Goal: Information Seeking & Learning: Learn about a topic

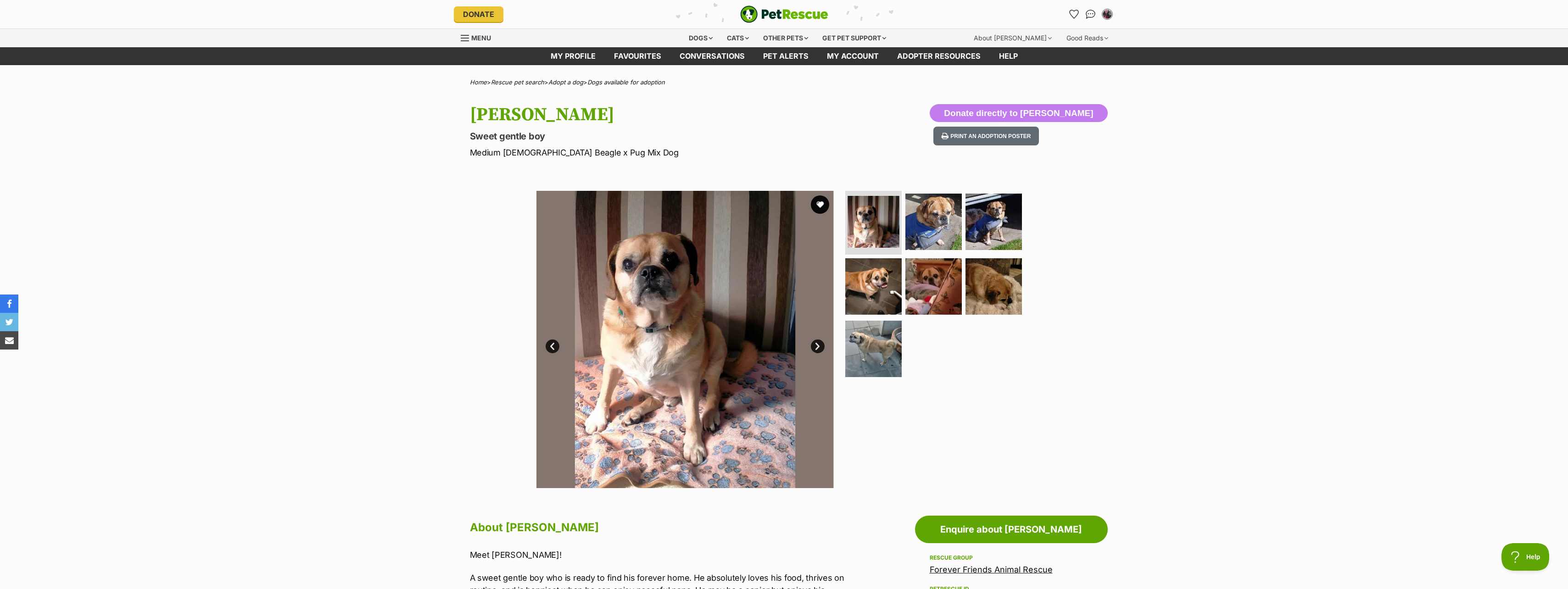
click at [818, 346] on link "Next" at bounding box center [817, 346] width 14 height 14
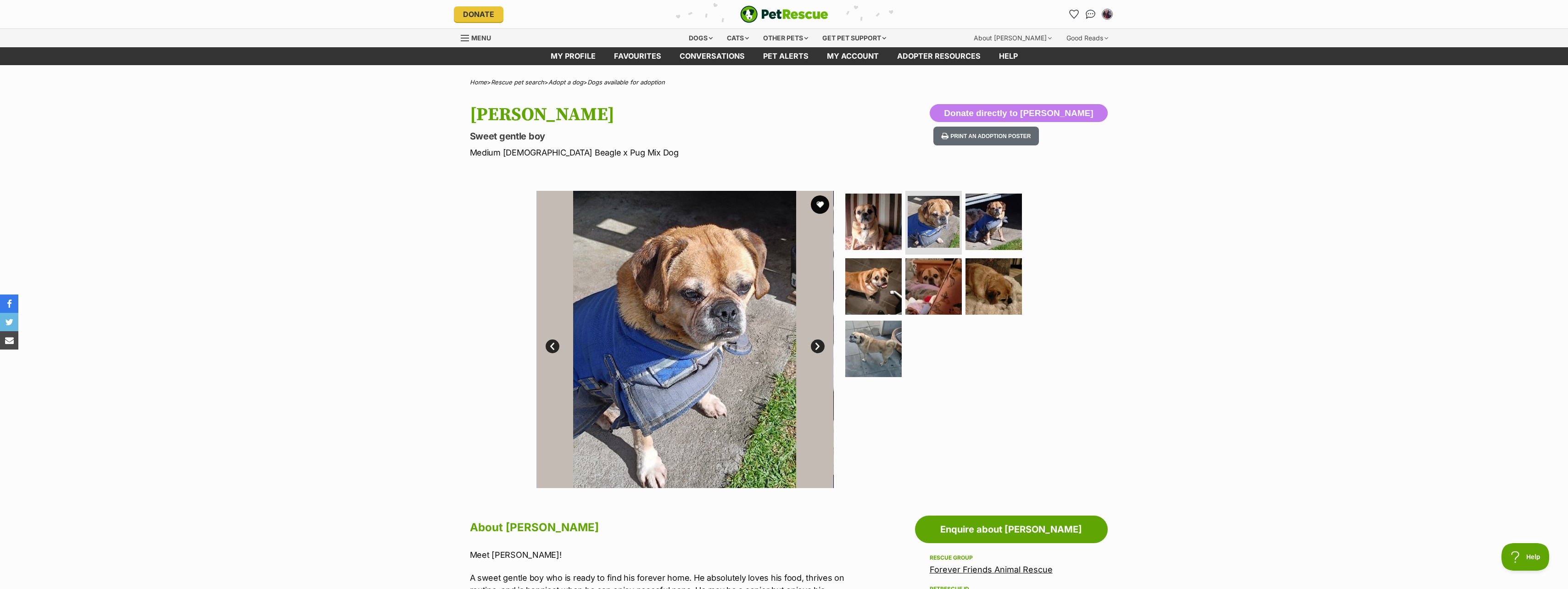
click at [815, 344] on link "Next" at bounding box center [817, 346] width 14 height 14
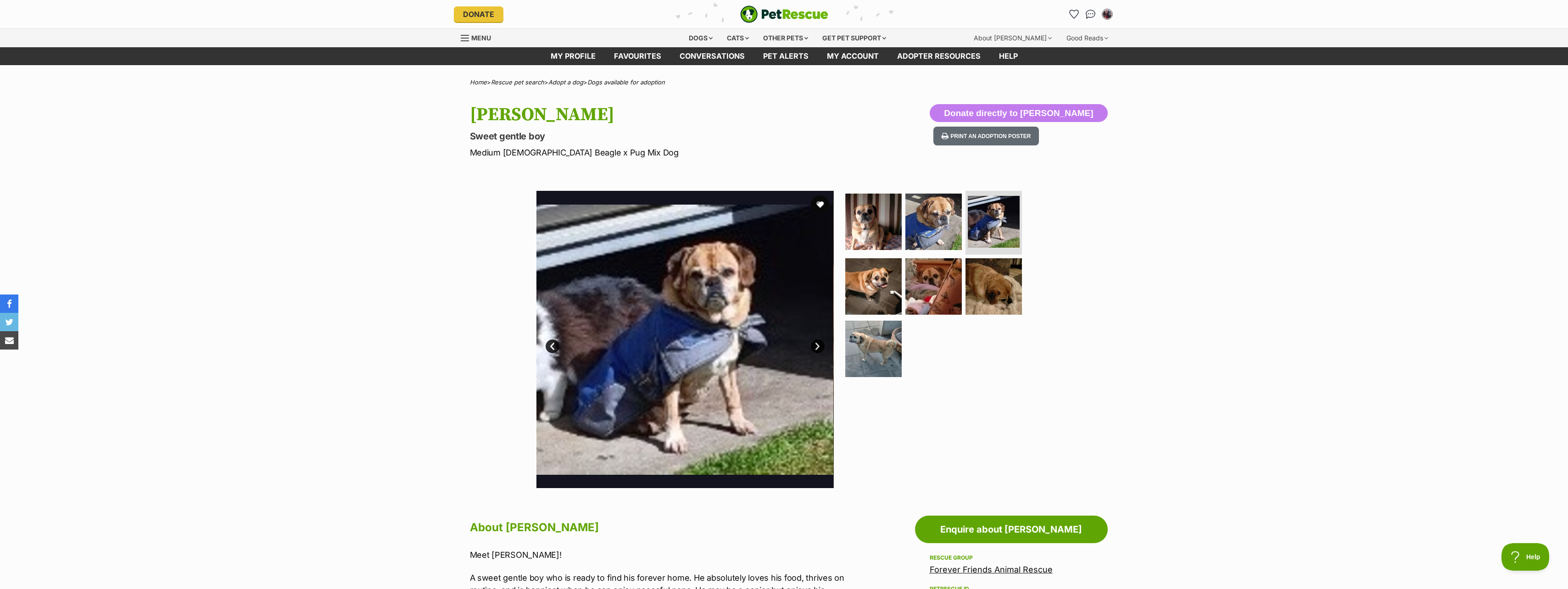
click at [815, 344] on link "Next" at bounding box center [817, 346] width 14 height 14
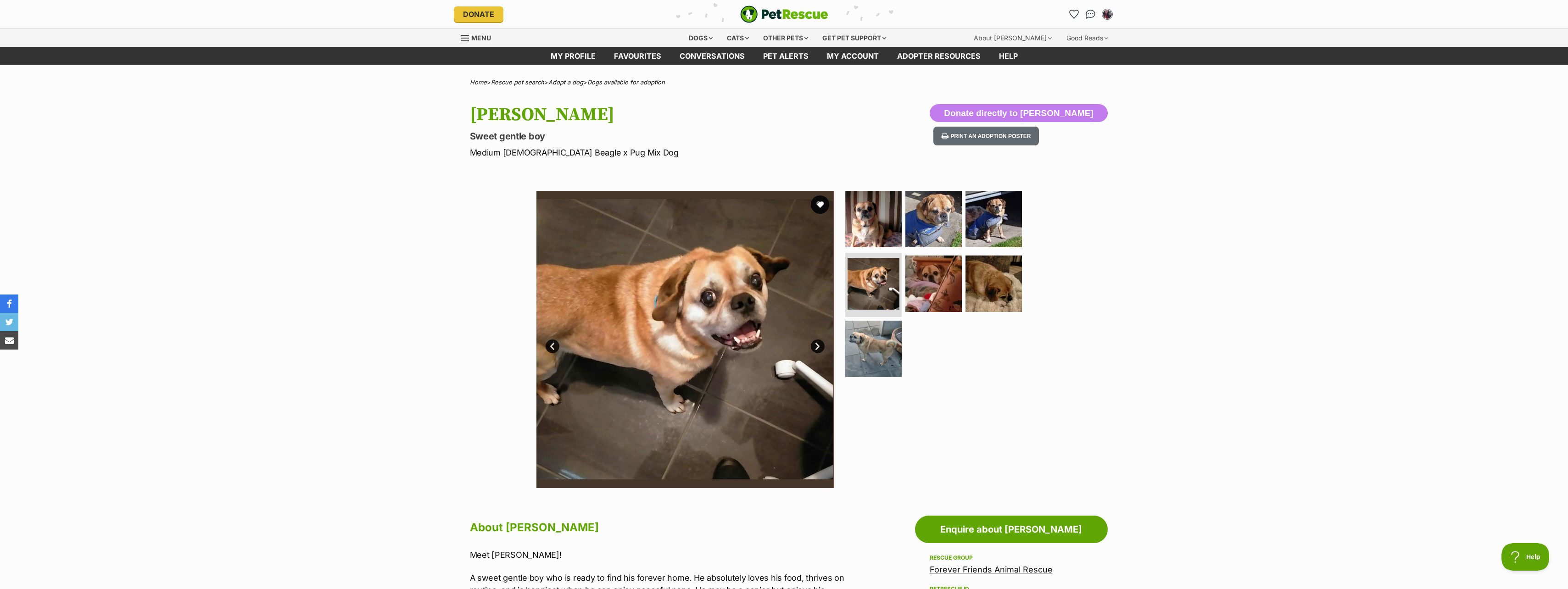
click at [815, 344] on link "Next" at bounding box center [817, 346] width 14 height 14
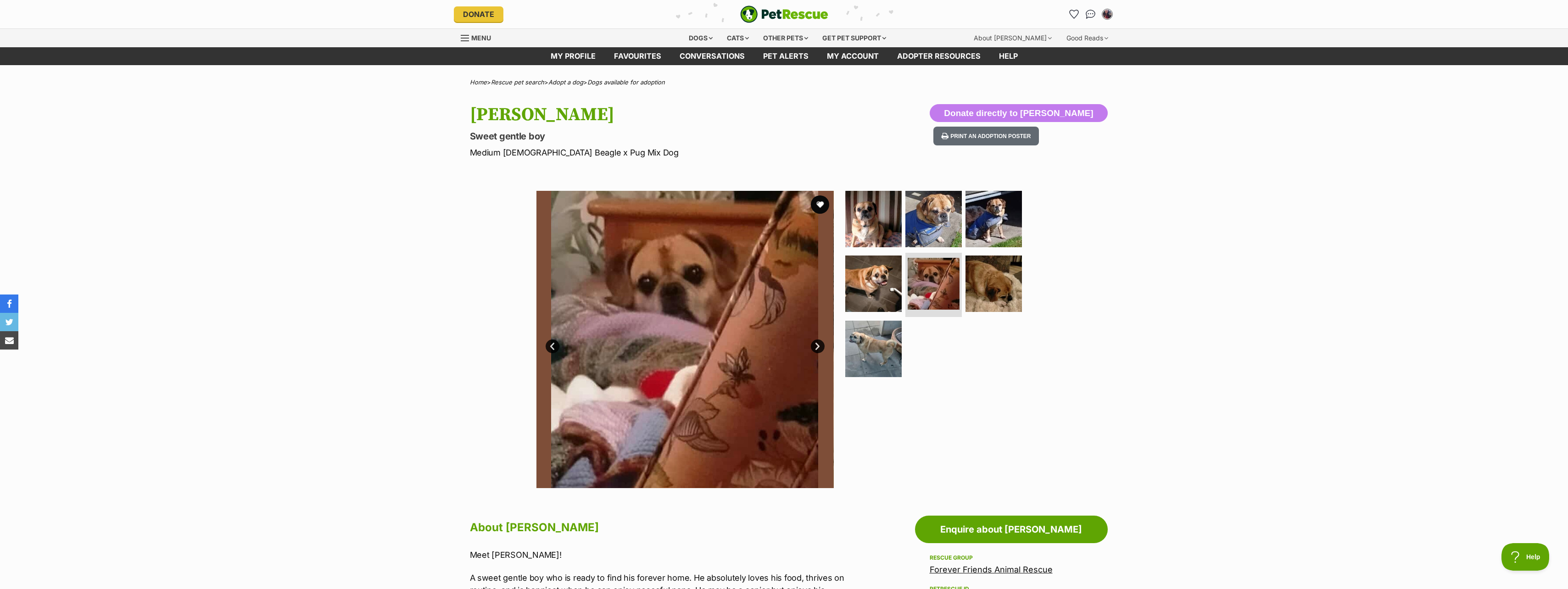
click at [815, 344] on link "Next" at bounding box center [817, 346] width 14 height 14
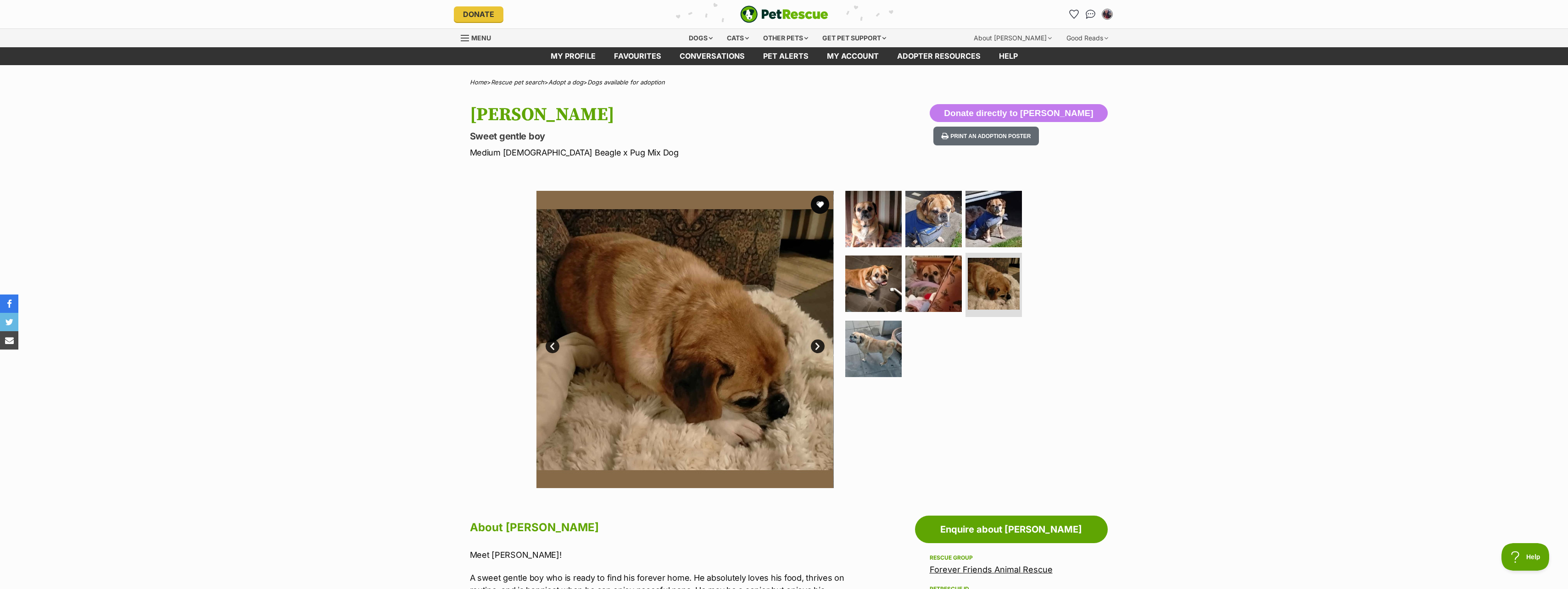
click at [815, 344] on link "Next" at bounding box center [817, 346] width 14 height 14
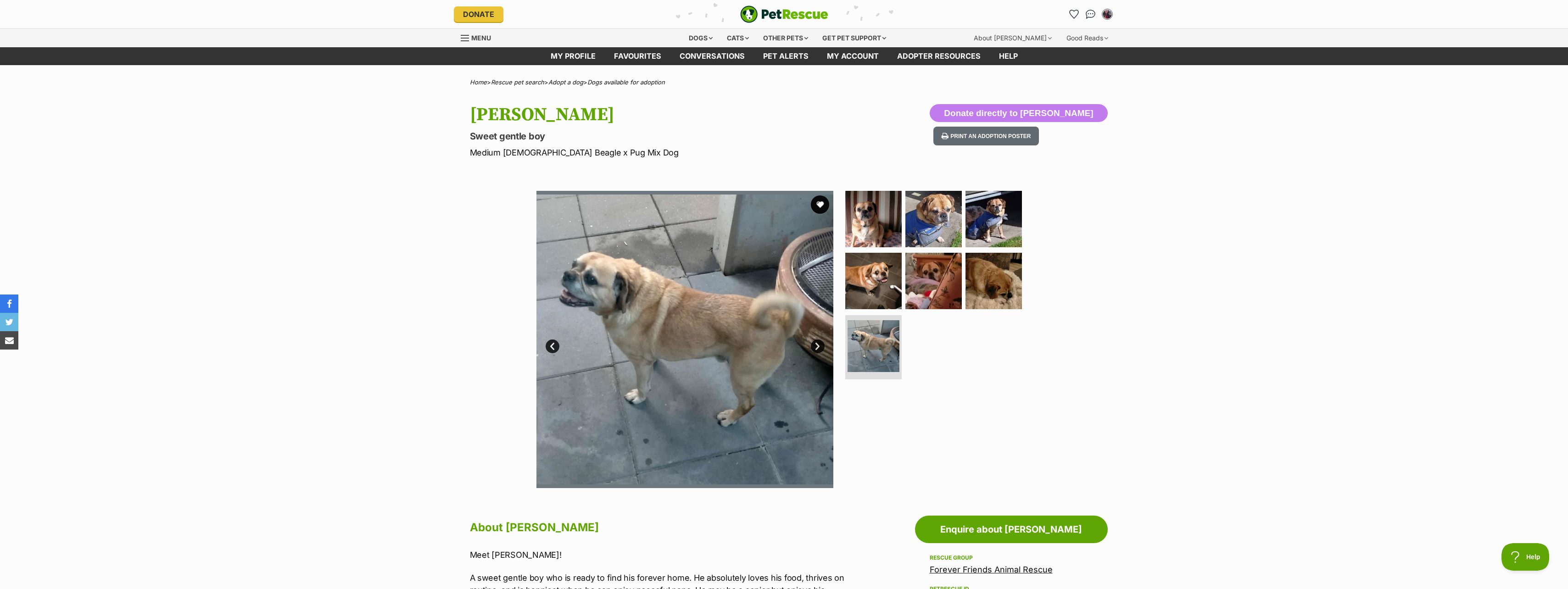
click at [815, 344] on link "Next" at bounding box center [817, 346] width 14 height 14
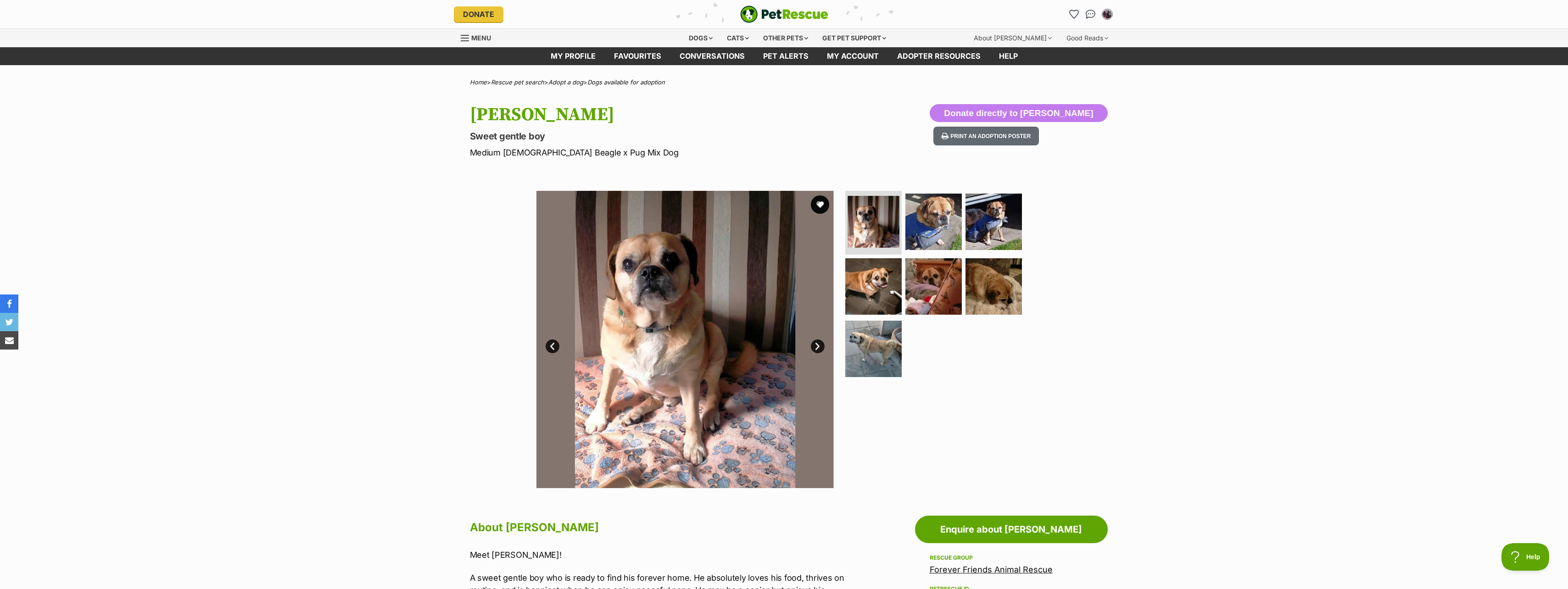
click at [816, 348] on link "Next" at bounding box center [817, 346] width 14 height 14
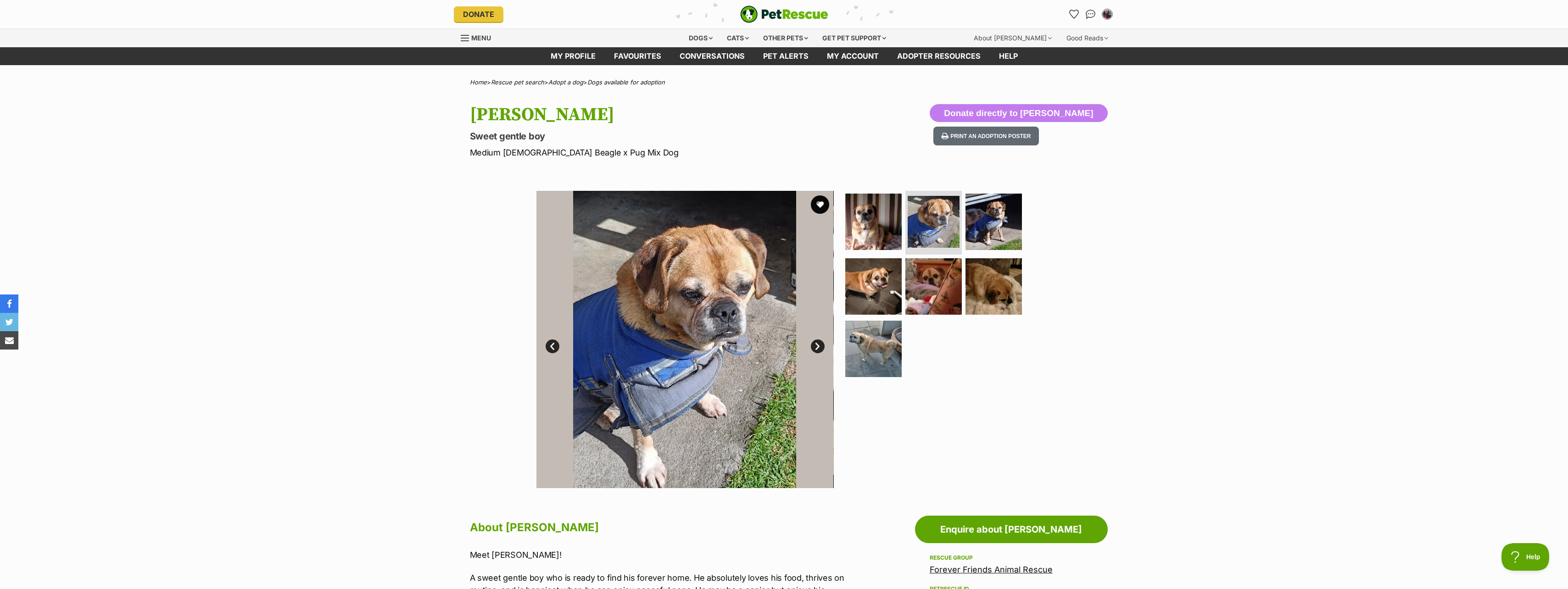
click at [814, 347] on link "Next" at bounding box center [817, 346] width 14 height 14
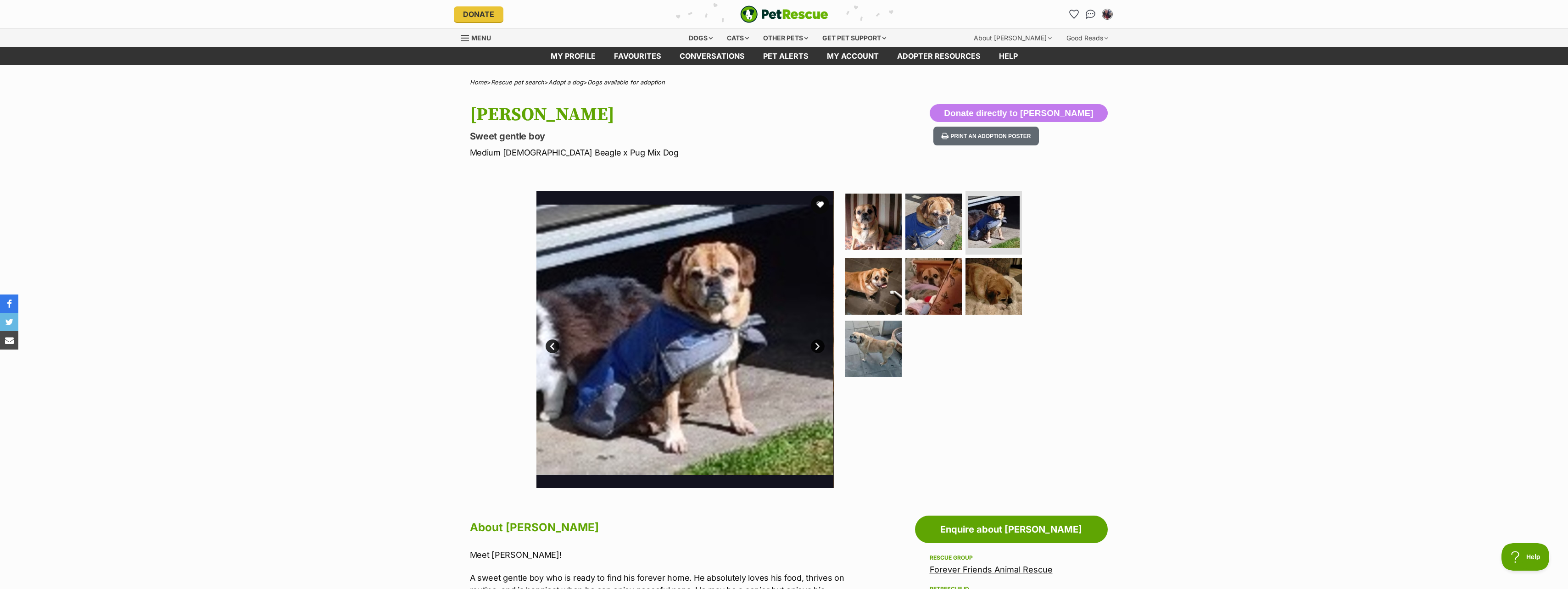
click at [816, 346] on link "Next" at bounding box center [817, 346] width 14 height 14
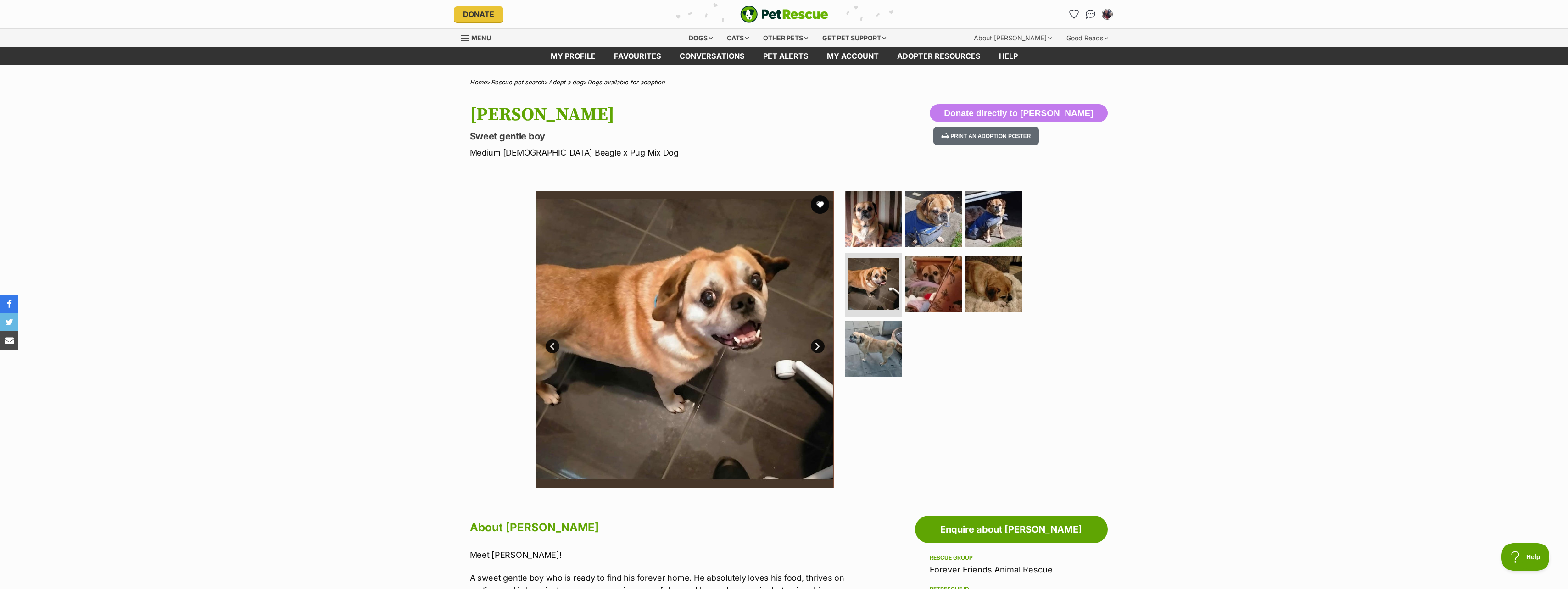
click at [547, 347] on link "Prev" at bounding box center [552, 346] width 14 height 14
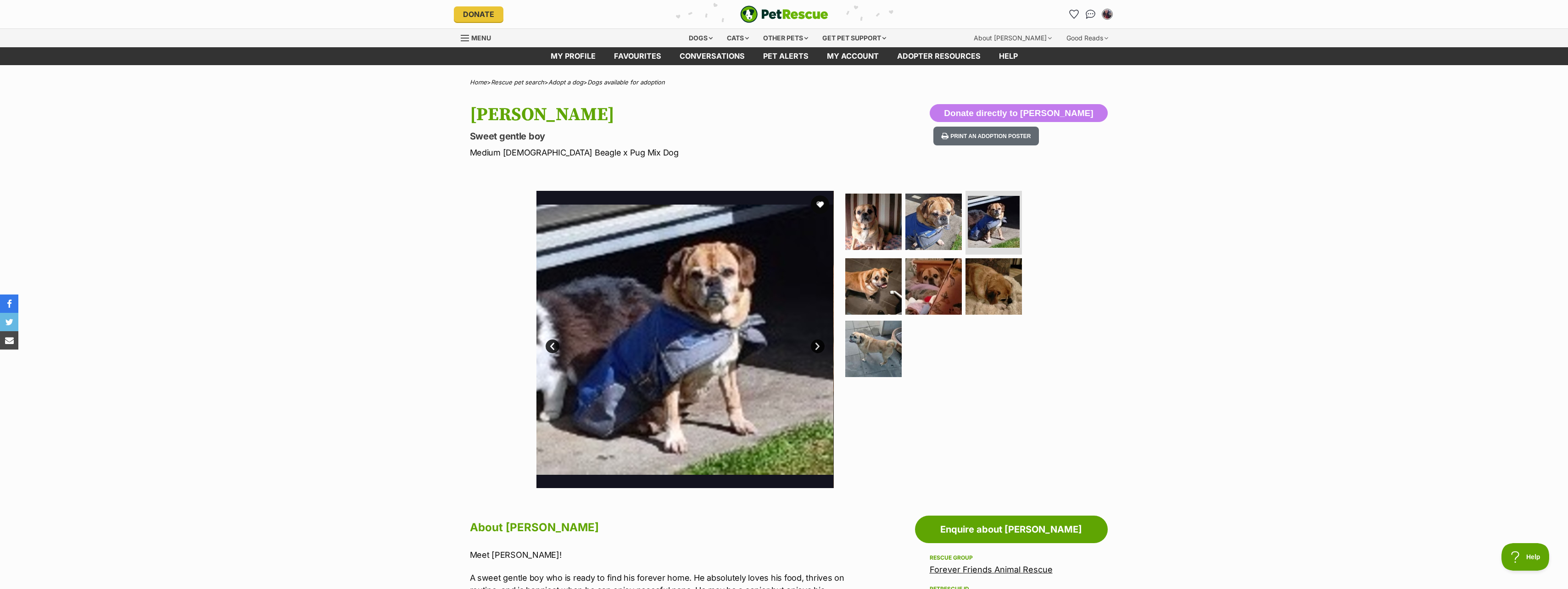
click at [817, 344] on link "Next" at bounding box center [817, 346] width 14 height 14
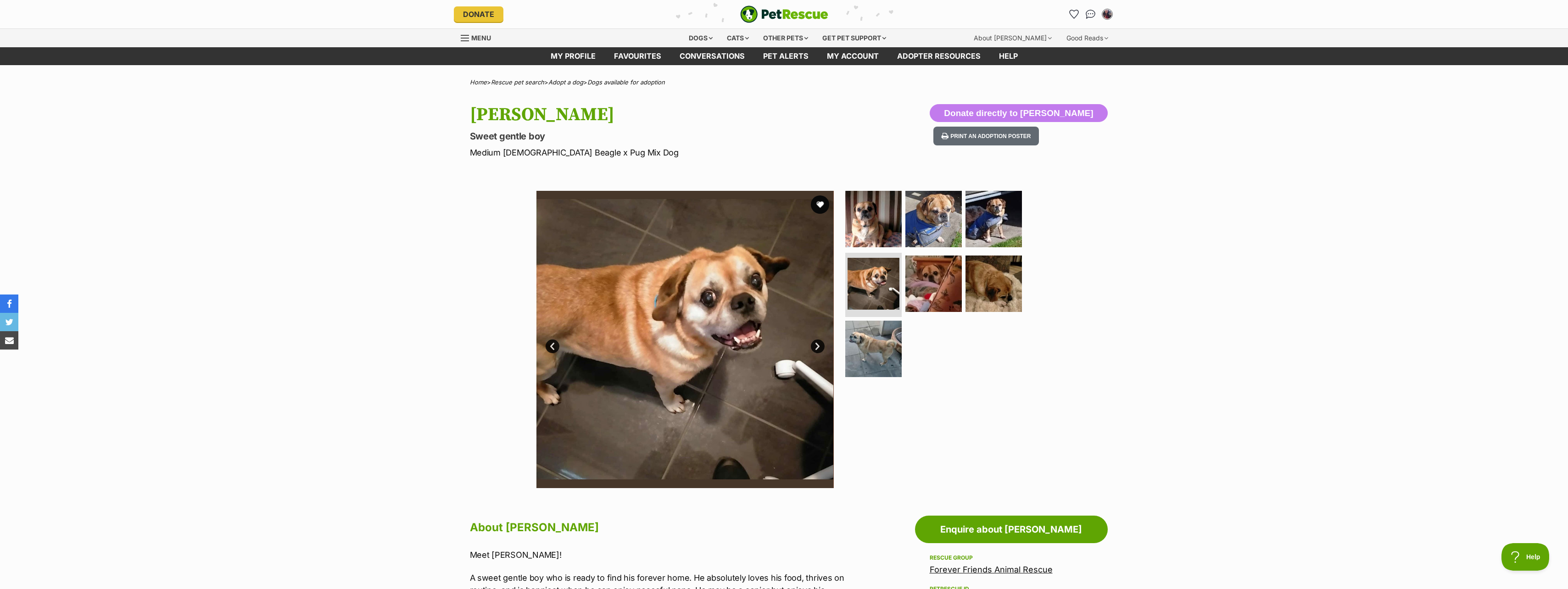
click at [817, 344] on link "Next" at bounding box center [817, 346] width 14 height 14
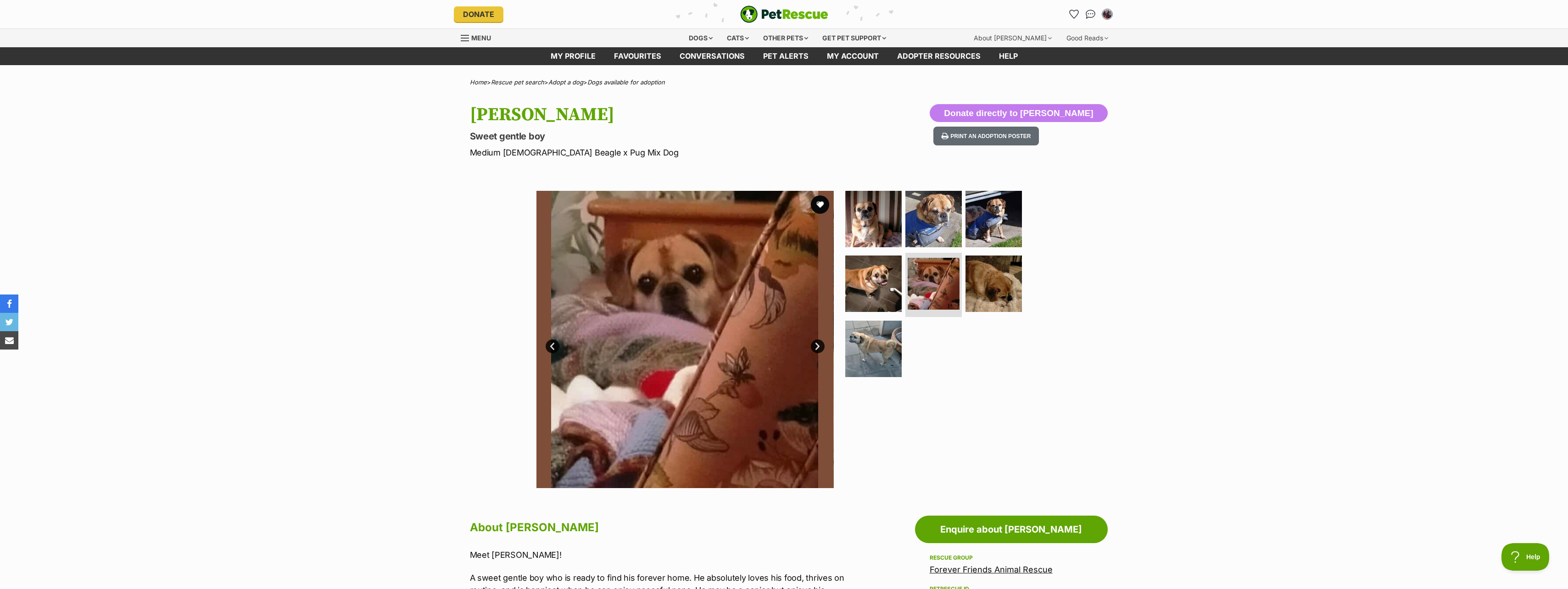
click at [817, 344] on link "Next" at bounding box center [817, 346] width 14 height 14
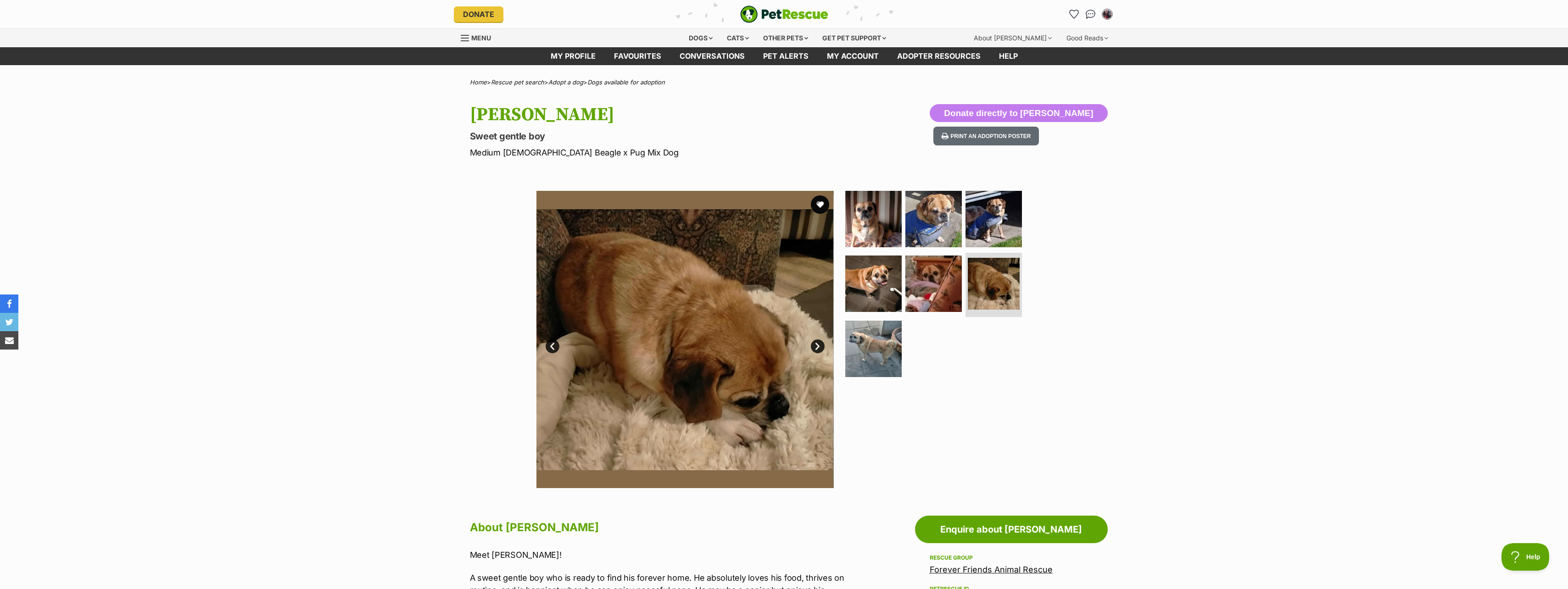
click at [817, 344] on link "Next" at bounding box center [817, 346] width 14 height 14
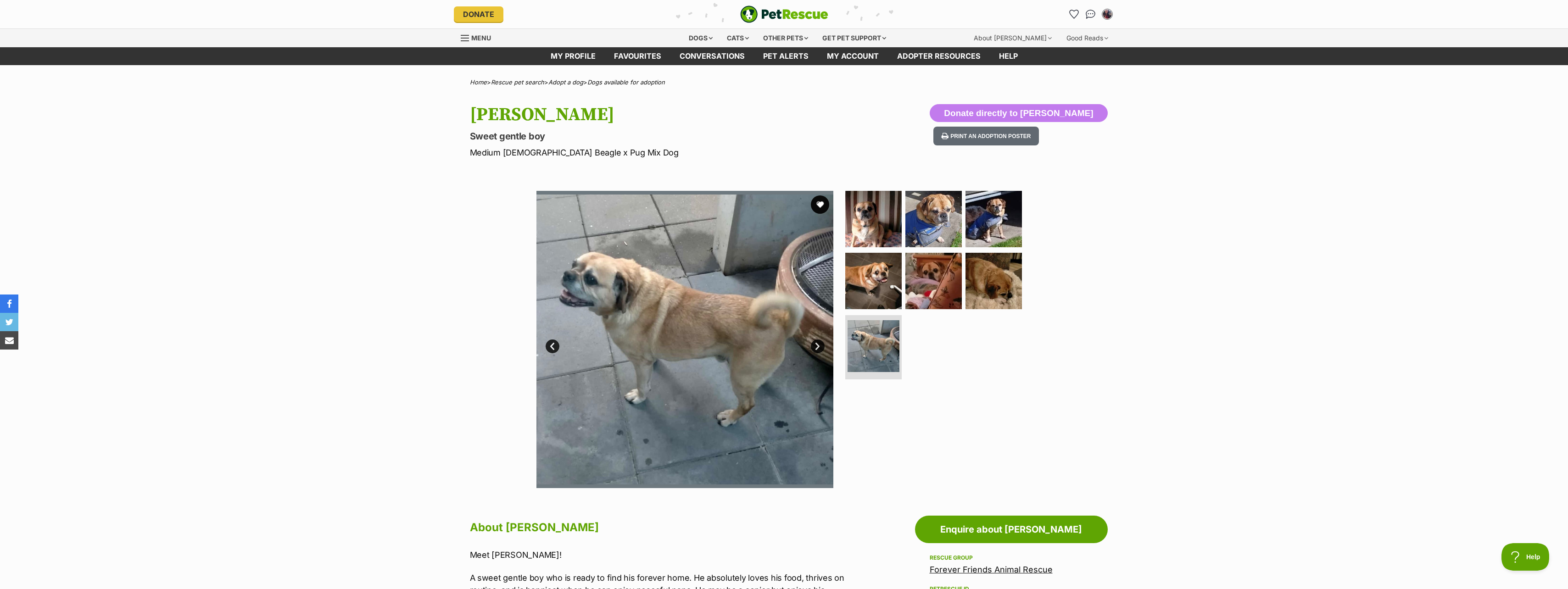
click at [817, 344] on link "Next" at bounding box center [817, 346] width 14 height 14
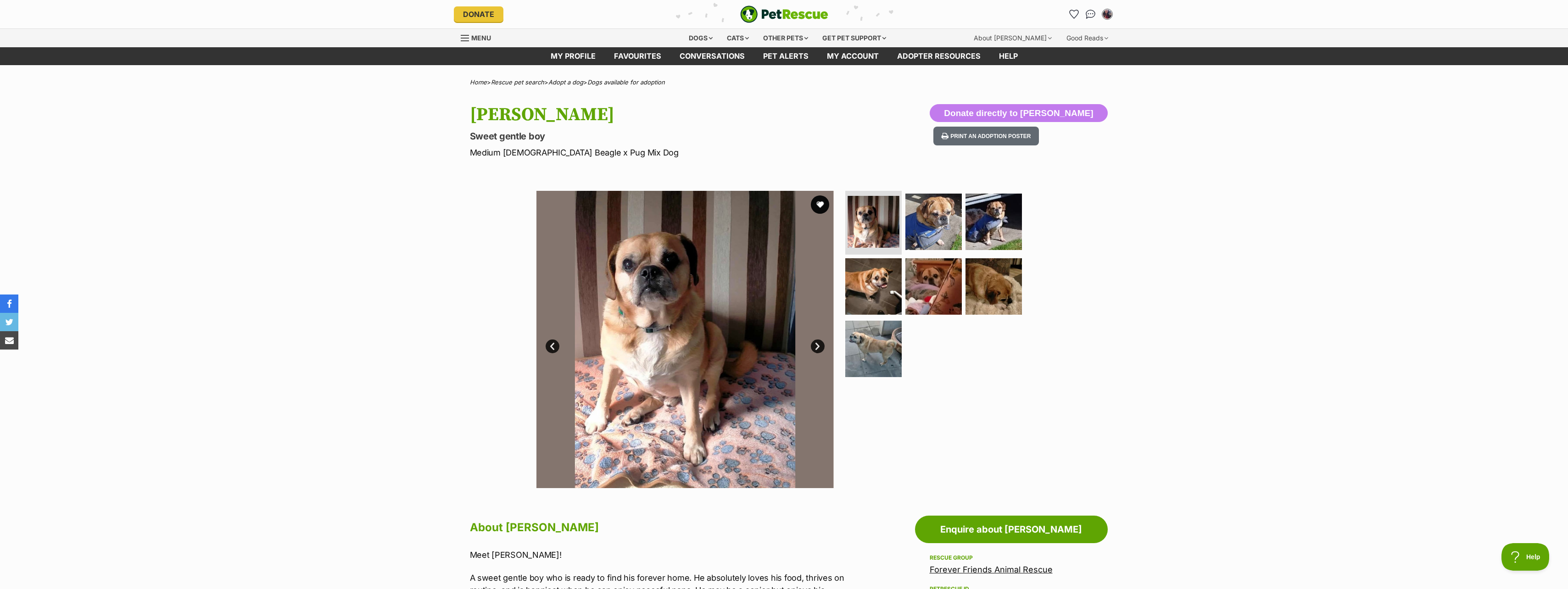
click at [819, 347] on link "Next" at bounding box center [817, 346] width 14 height 14
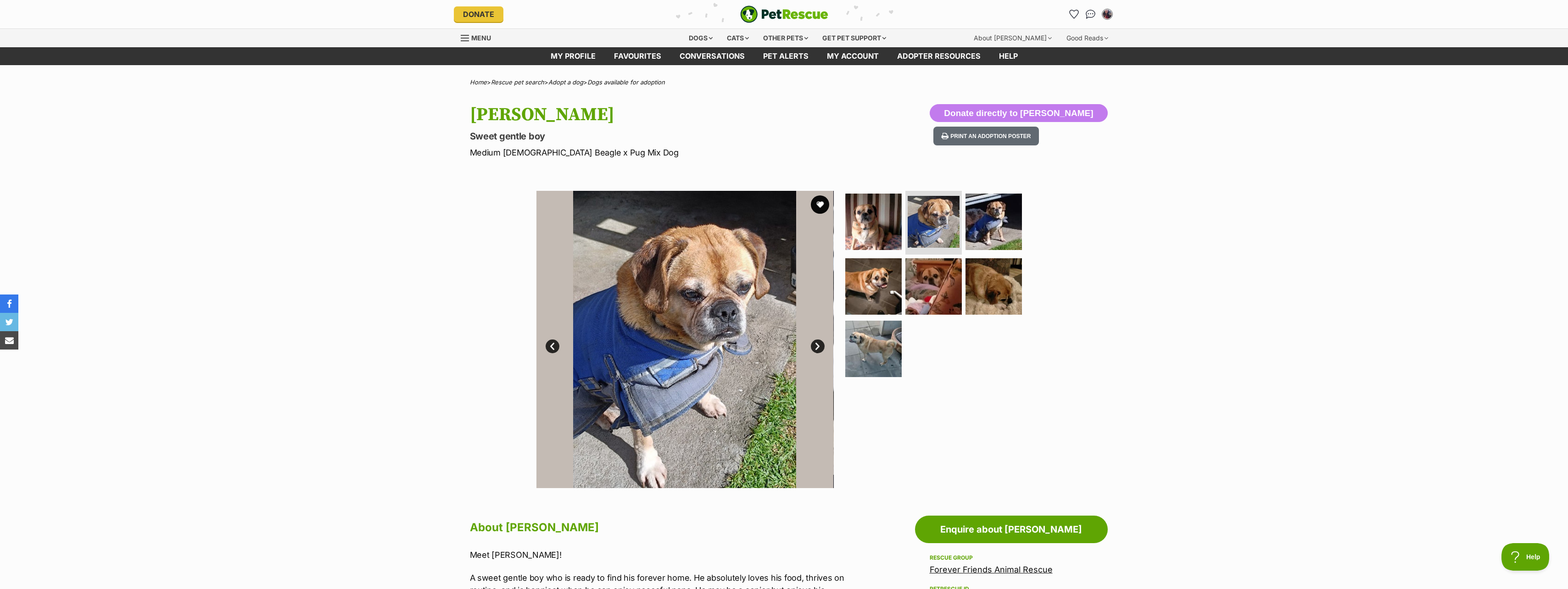
click at [819, 347] on link "Next" at bounding box center [817, 346] width 14 height 14
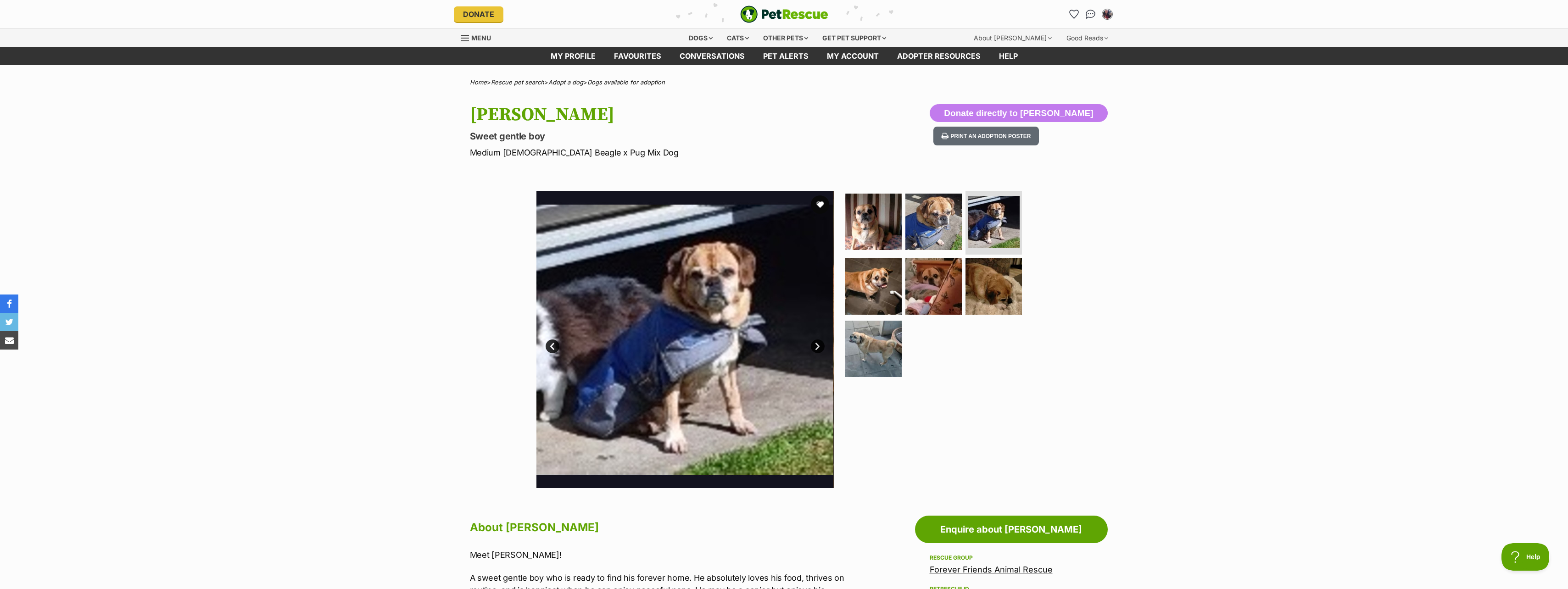
click at [817, 346] on link "Next" at bounding box center [817, 346] width 14 height 14
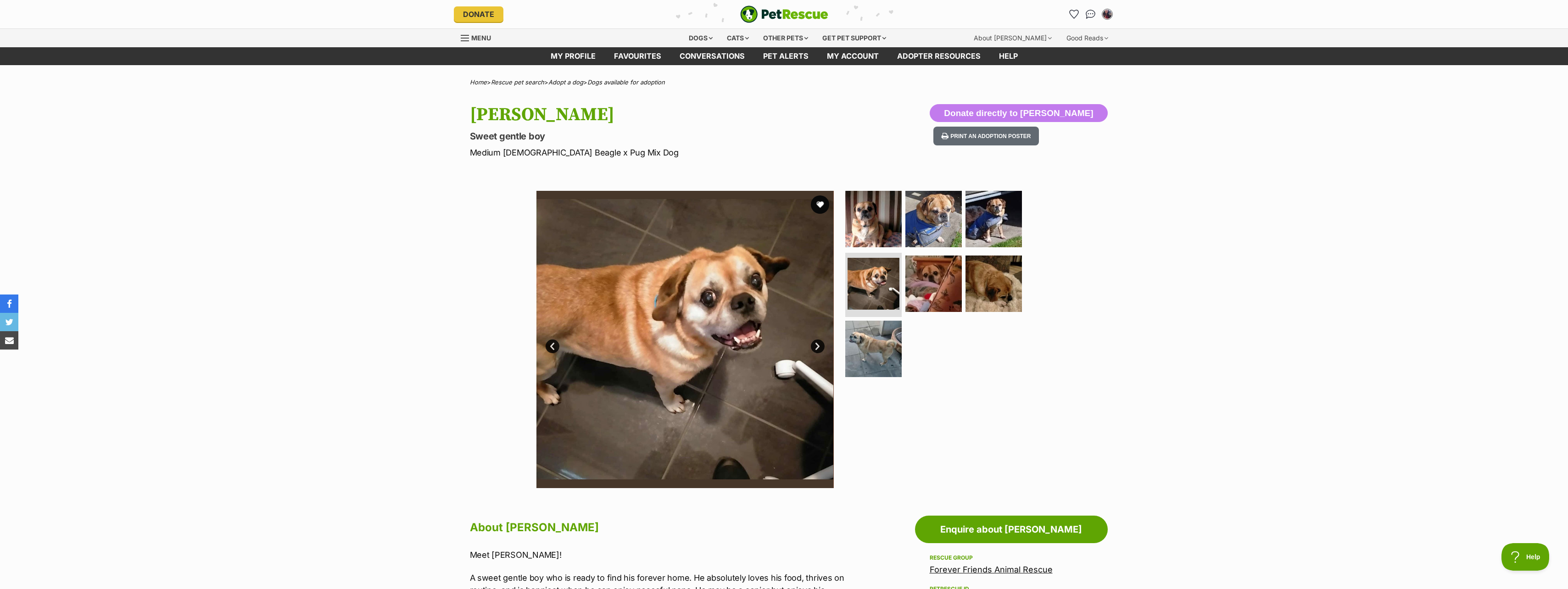
click at [817, 346] on link "Next" at bounding box center [817, 346] width 14 height 14
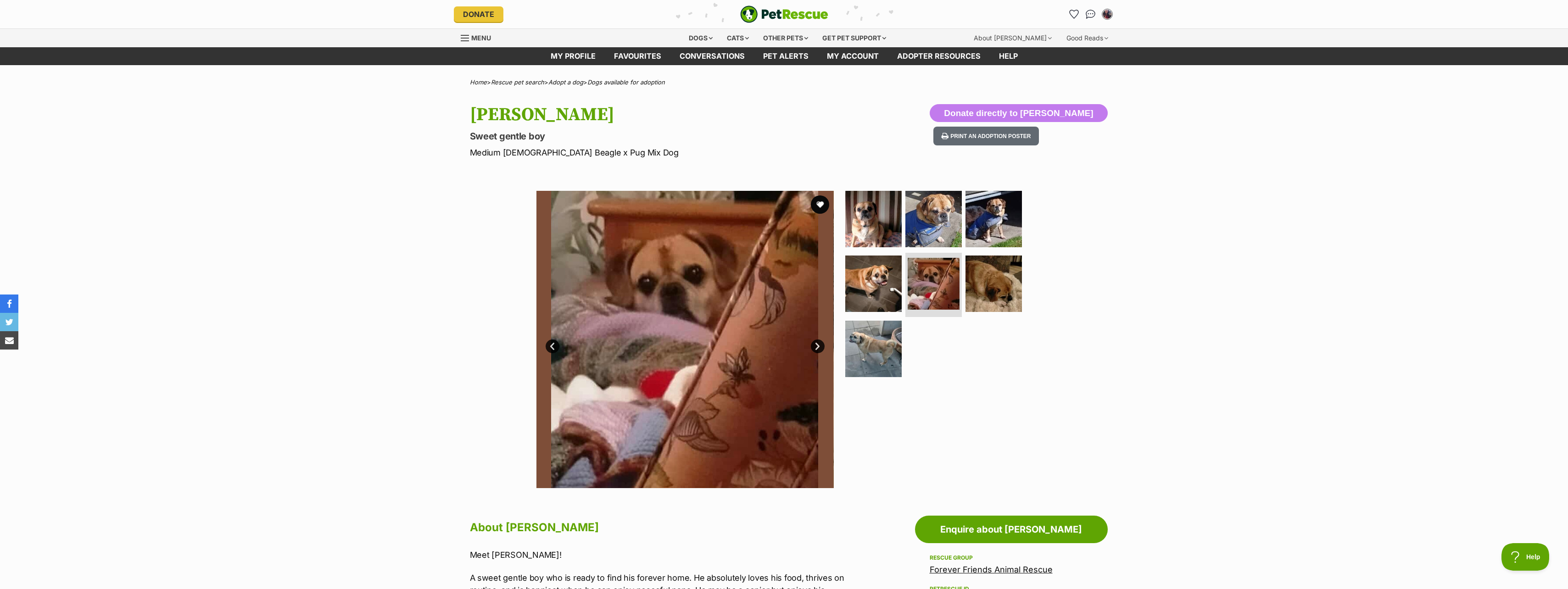
click at [817, 346] on link "Next" at bounding box center [817, 346] width 14 height 14
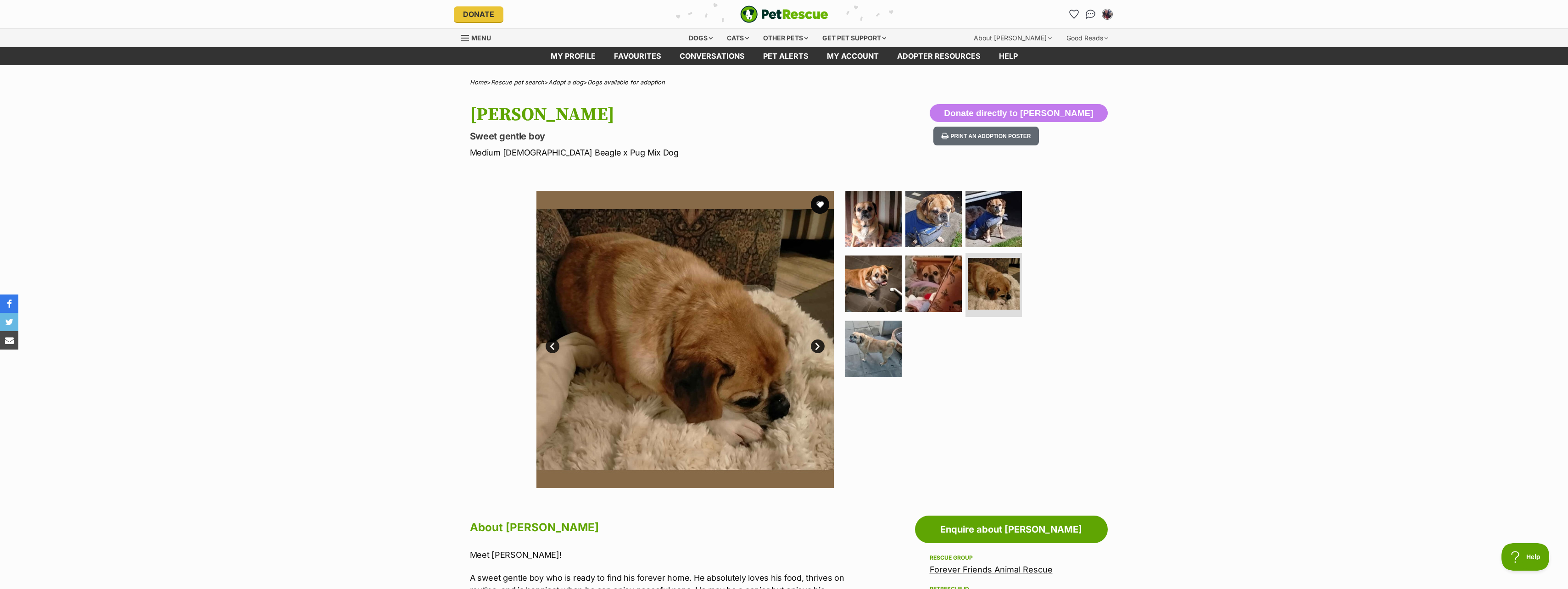
click at [817, 346] on link "Next" at bounding box center [817, 346] width 14 height 14
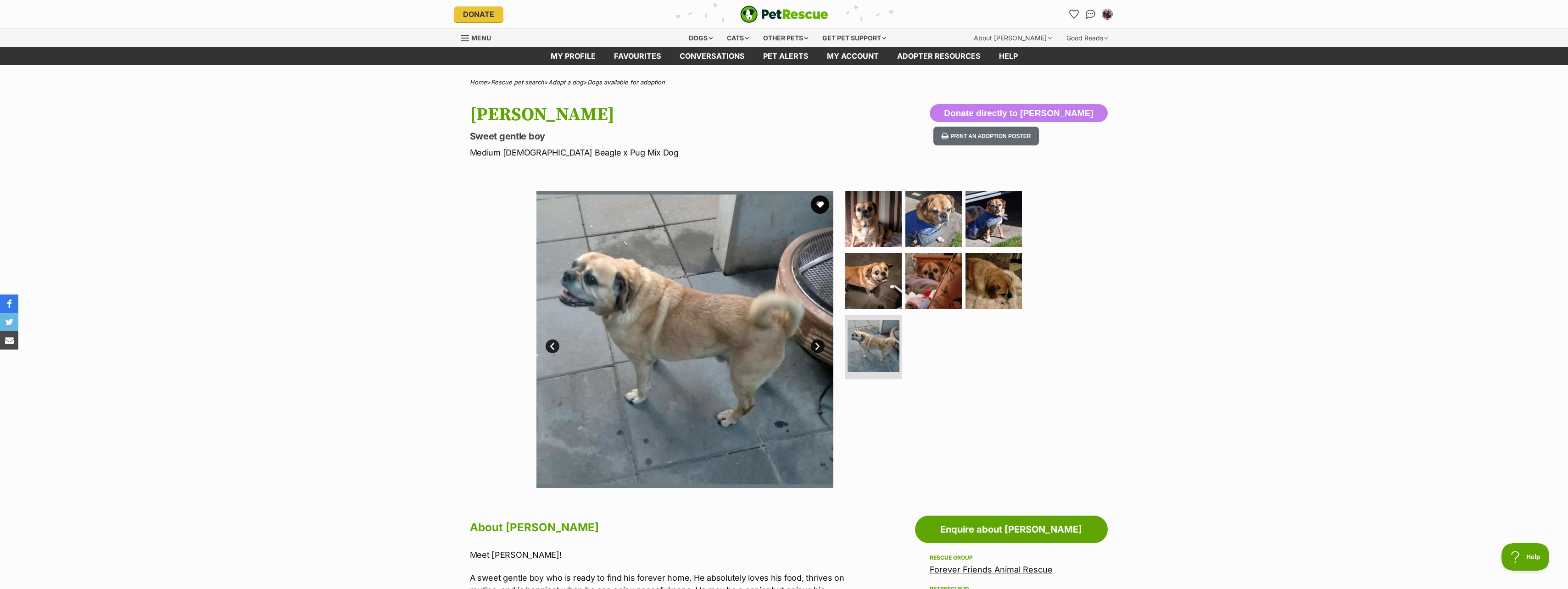
click at [814, 344] on link "Next" at bounding box center [817, 346] width 14 height 14
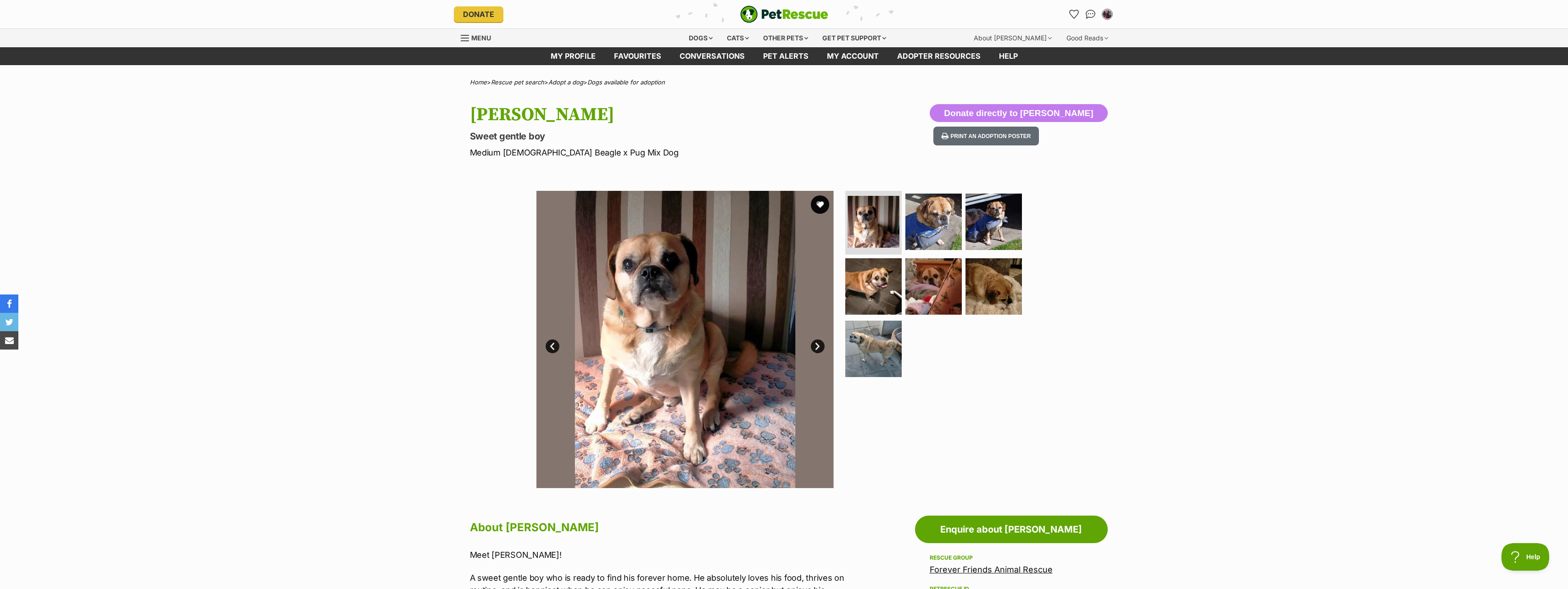
click at [815, 344] on link "Next" at bounding box center [817, 346] width 14 height 14
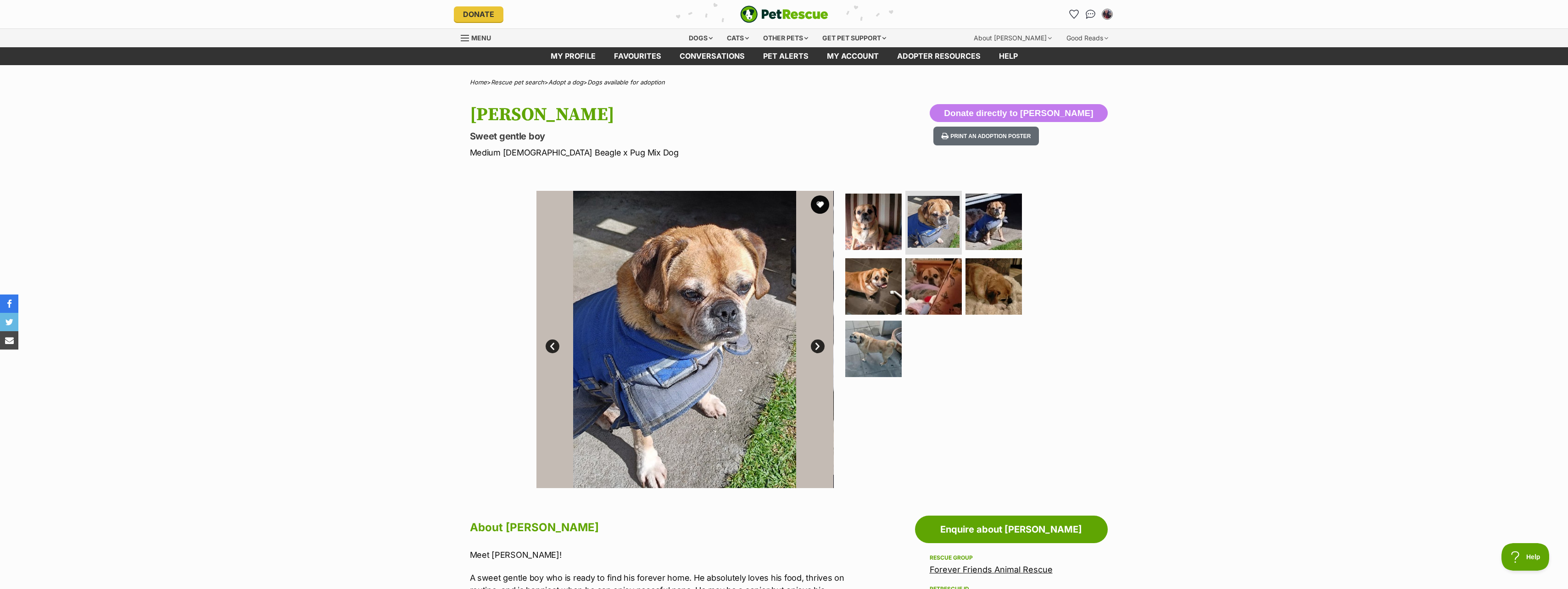
click at [814, 347] on link "Next" at bounding box center [817, 346] width 14 height 14
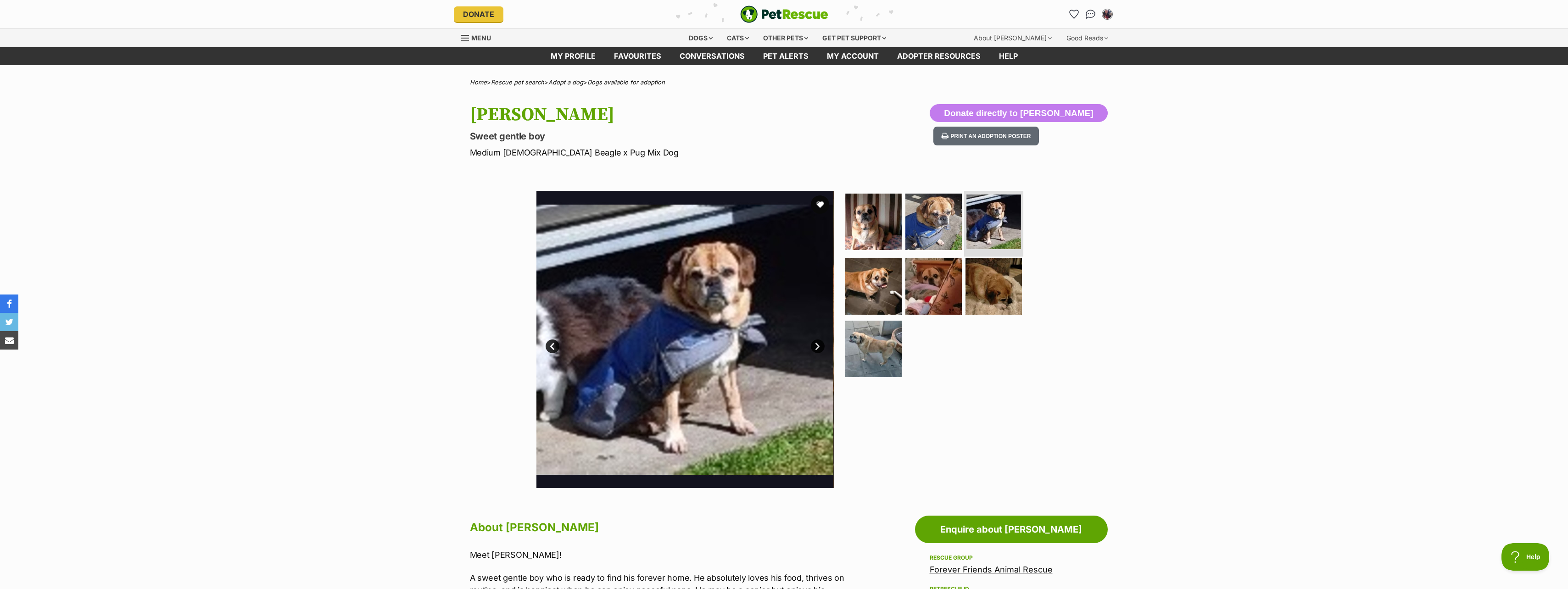
click at [1006, 193] on li at bounding box center [993, 223] width 59 height 68
click at [822, 344] on link "Next" at bounding box center [817, 346] width 14 height 14
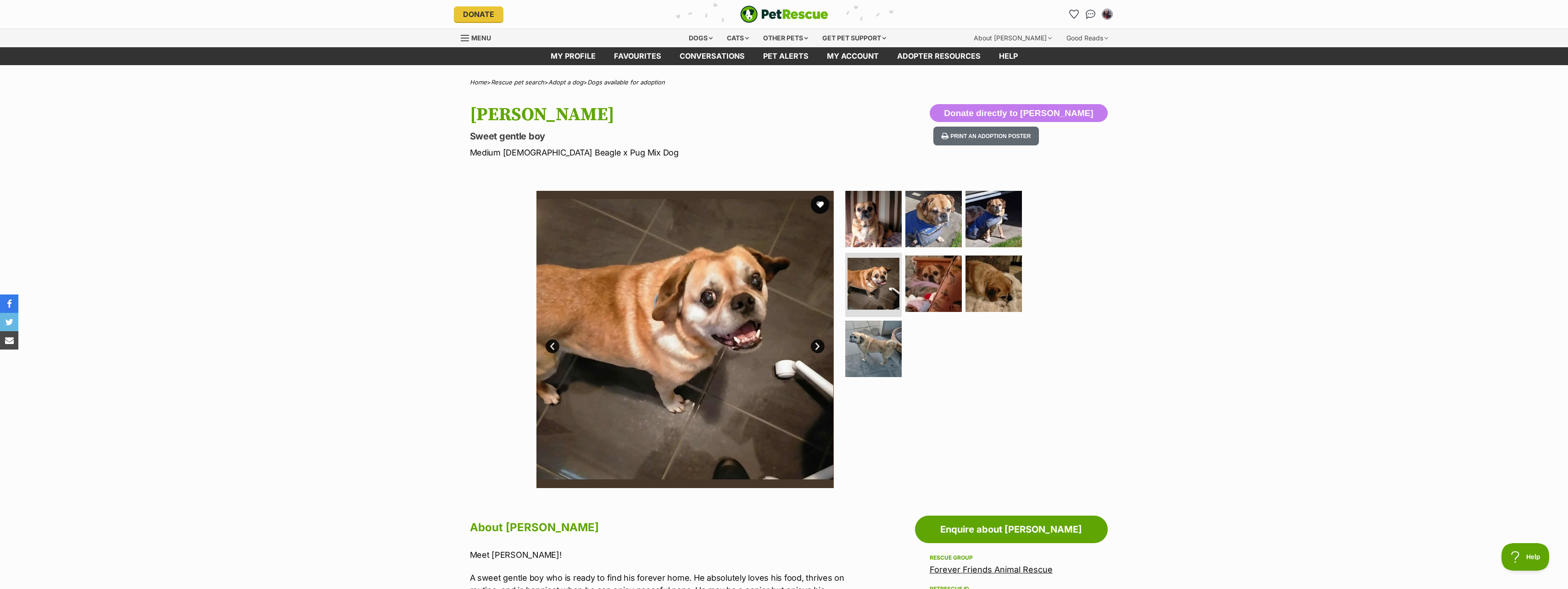
click at [819, 346] on link "Next" at bounding box center [817, 346] width 14 height 14
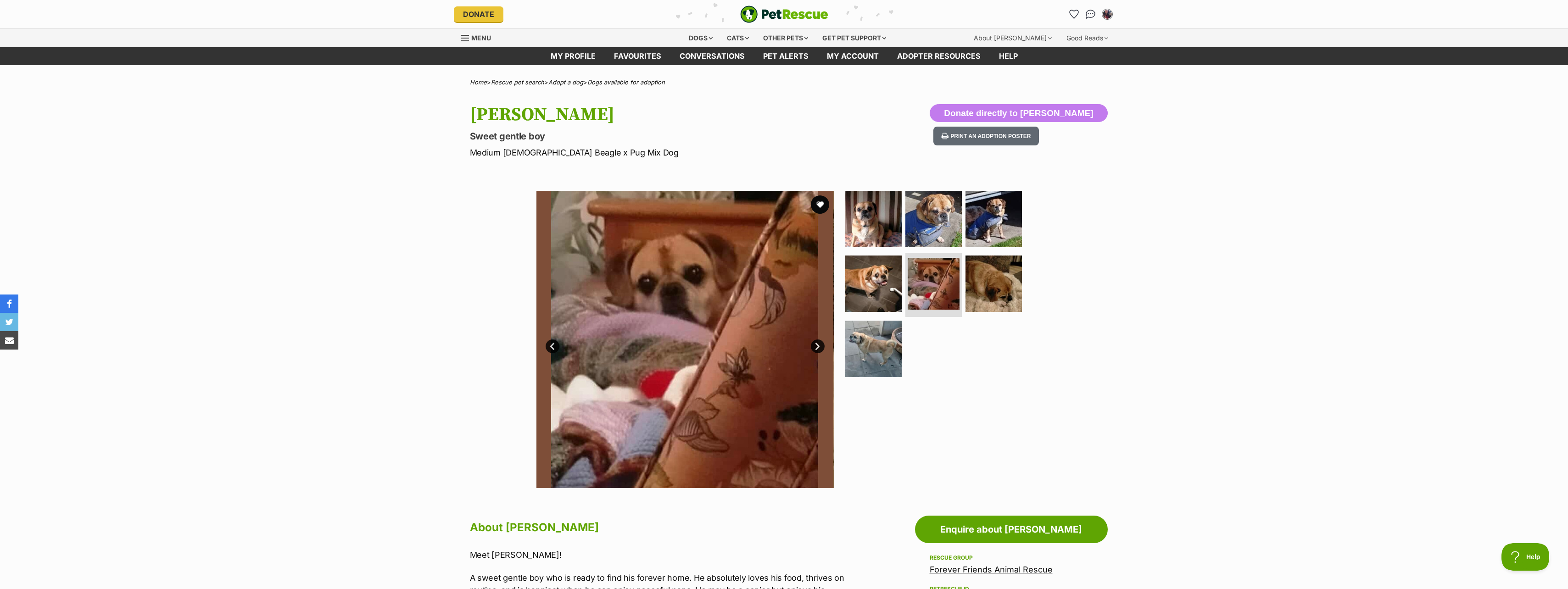
click at [549, 349] on link "Prev" at bounding box center [552, 346] width 14 height 14
